Goal: Information Seeking & Learning: Learn about a topic

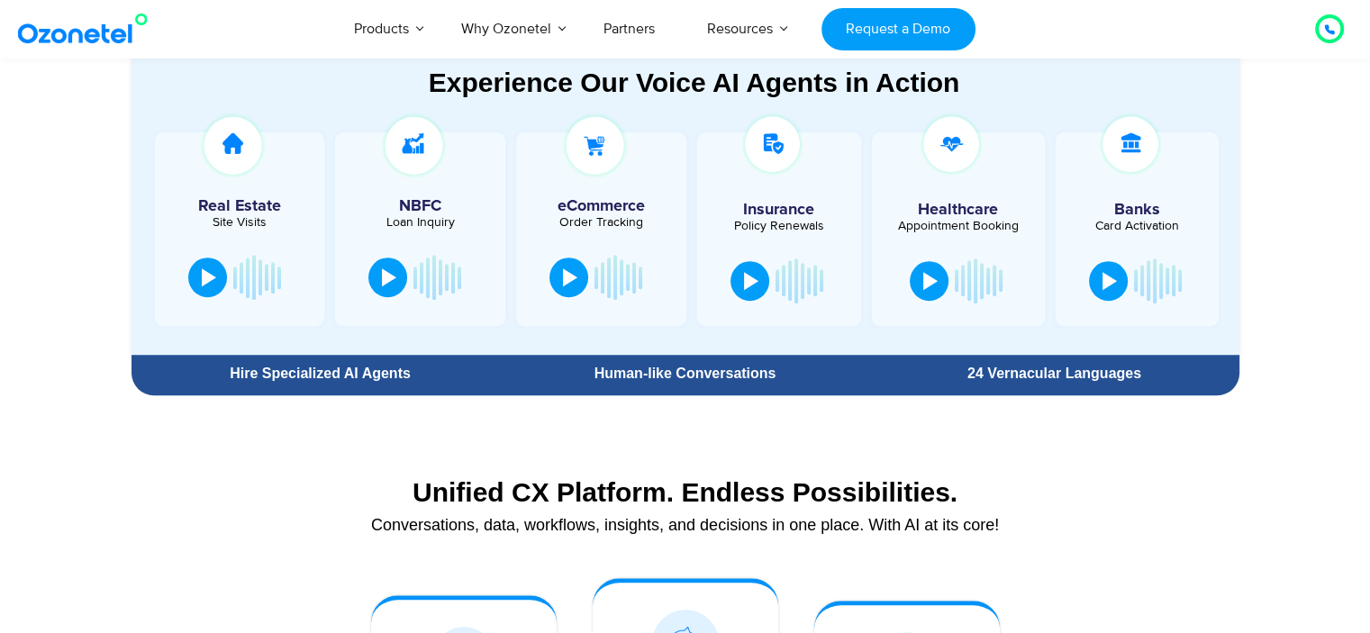
scroll to position [1018, 0]
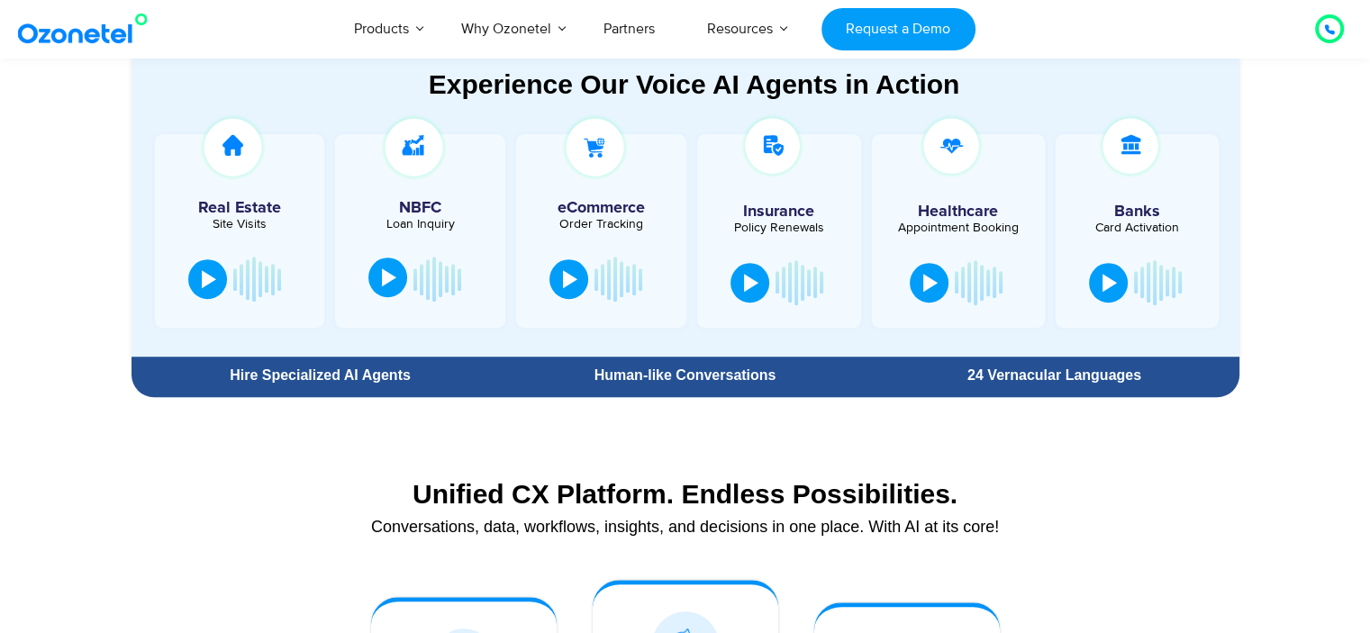
click at [396, 278] on button at bounding box center [387, 278] width 39 height 40
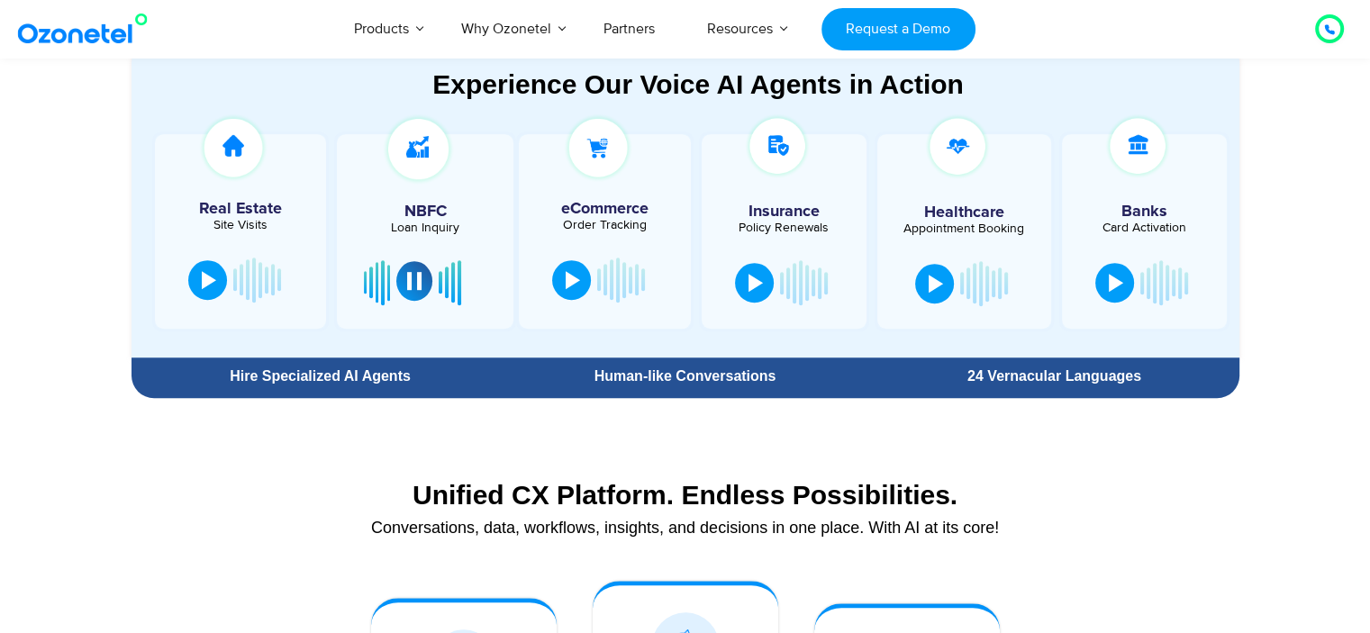
click at [414, 278] on div at bounding box center [414, 281] width 14 height 18
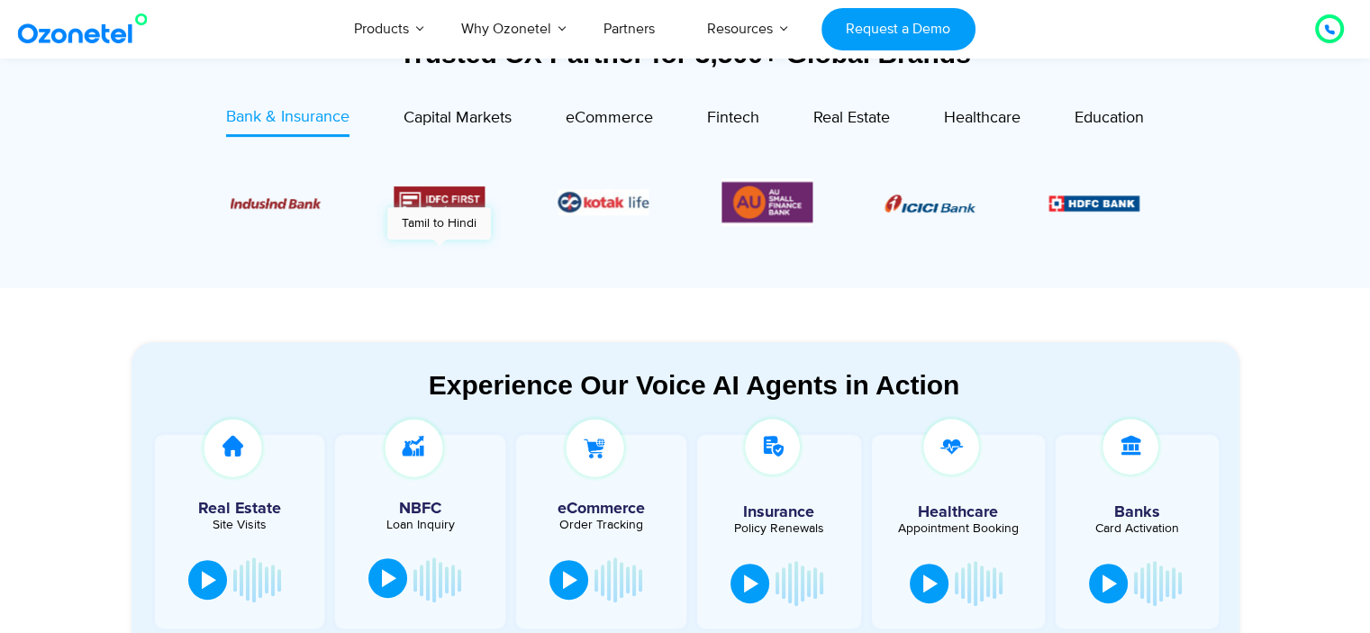
scroll to position [705, 0]
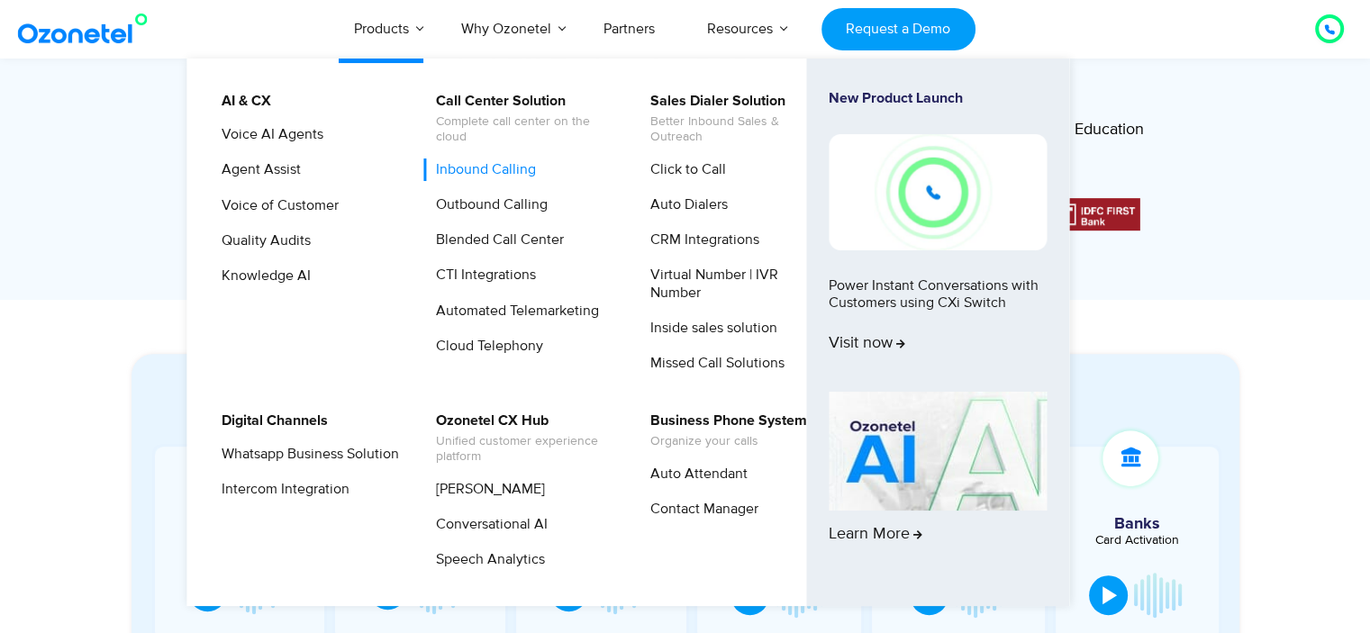
click at [462, 164] on link "Inbound Calling" at bounding box center [481, 170] width 114 height 23
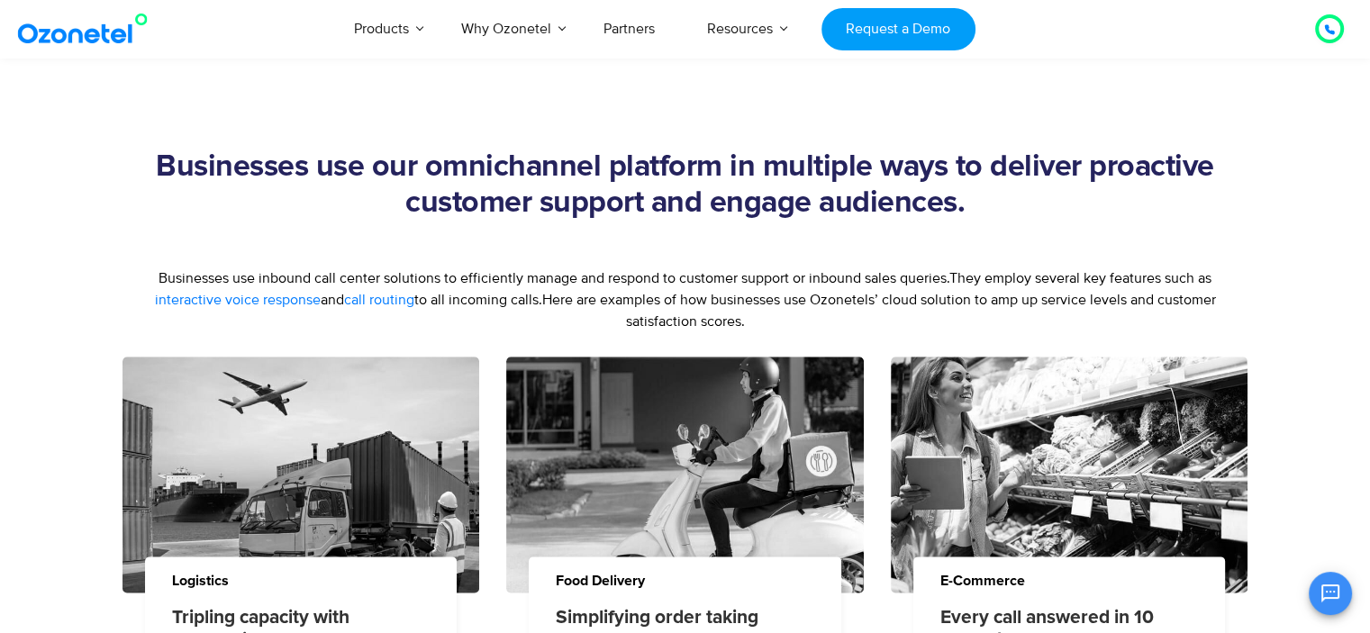
scroll to position [2115, 0]
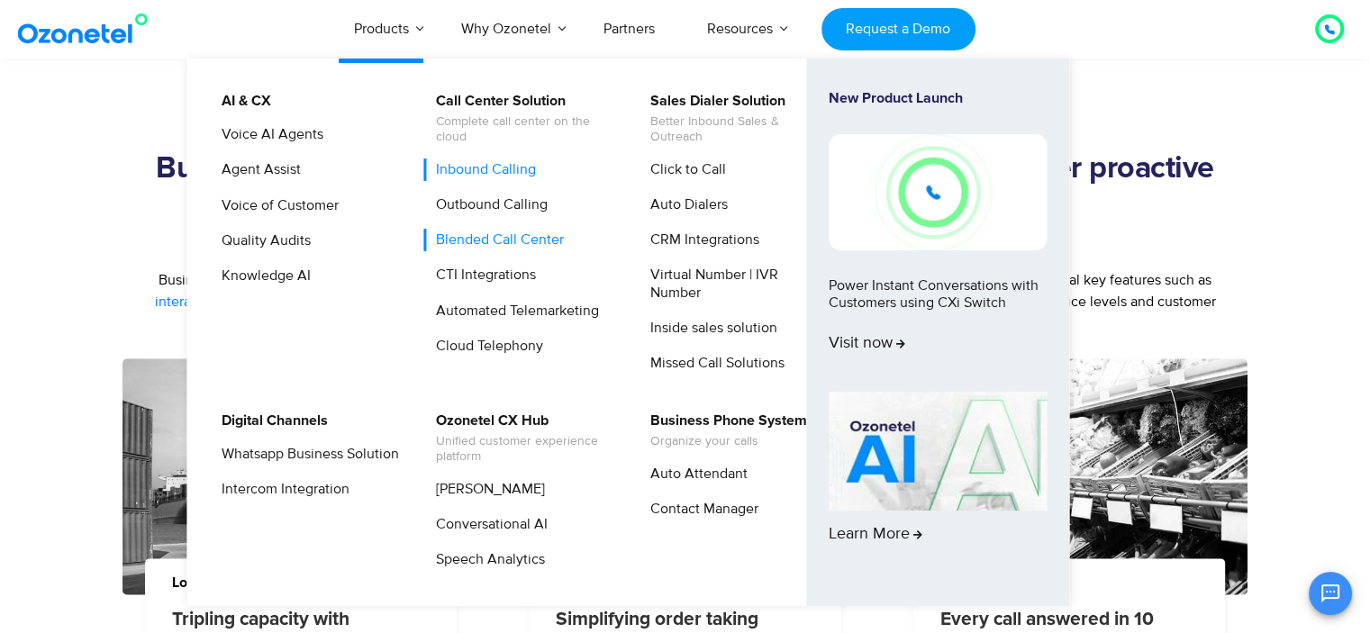
click at [468, 232] on link "Blended Call Center" at bounding box center [495, 240] width 142 height 23
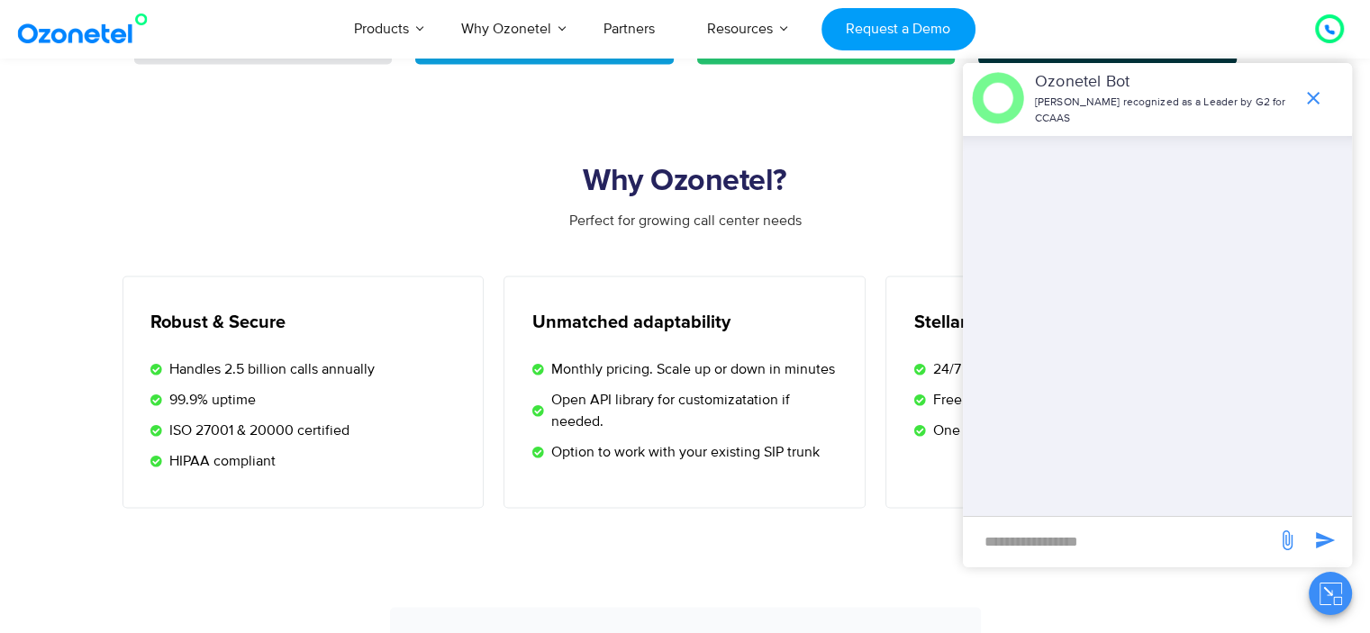
scroll to position [3445, 0]
